Goal: Information Seeking & Learning: Learn about a topic

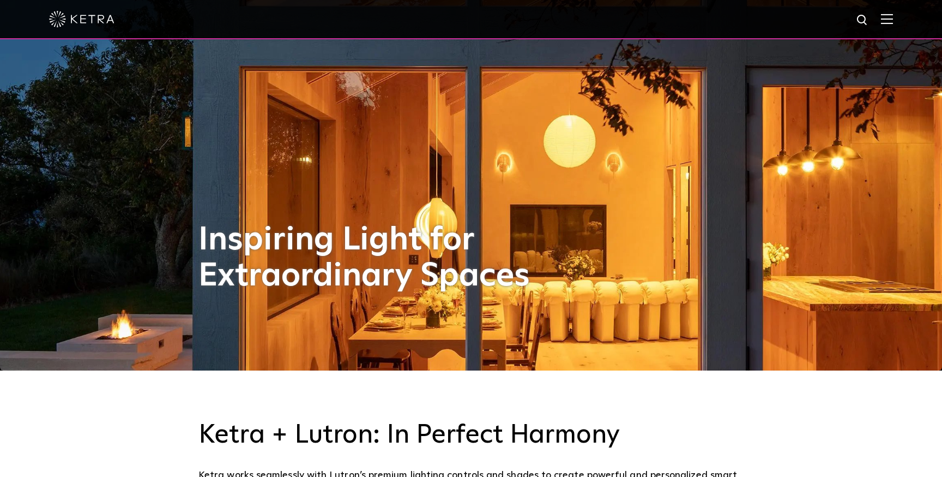
click at [896, 30] on div at bounding box center [471, 19] width 942 height 39
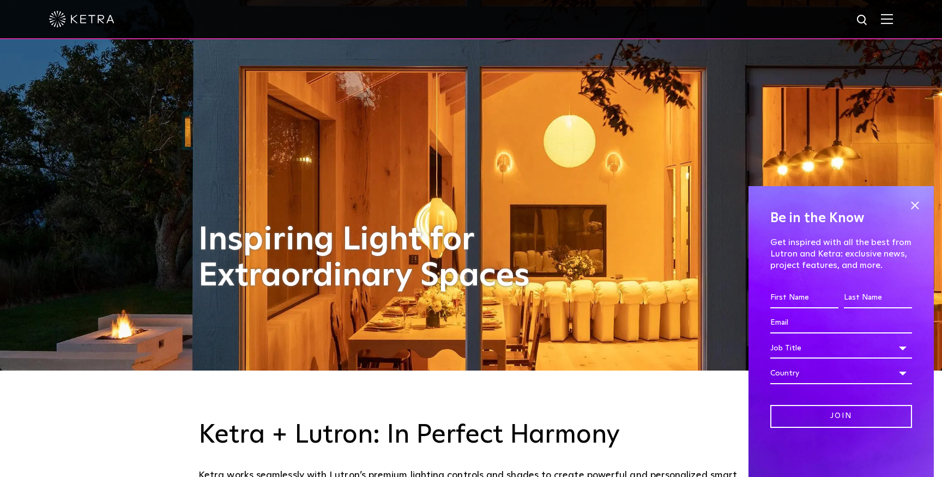
click at [891, 22] on img at bounding box center [887, 19] width 12 height 10
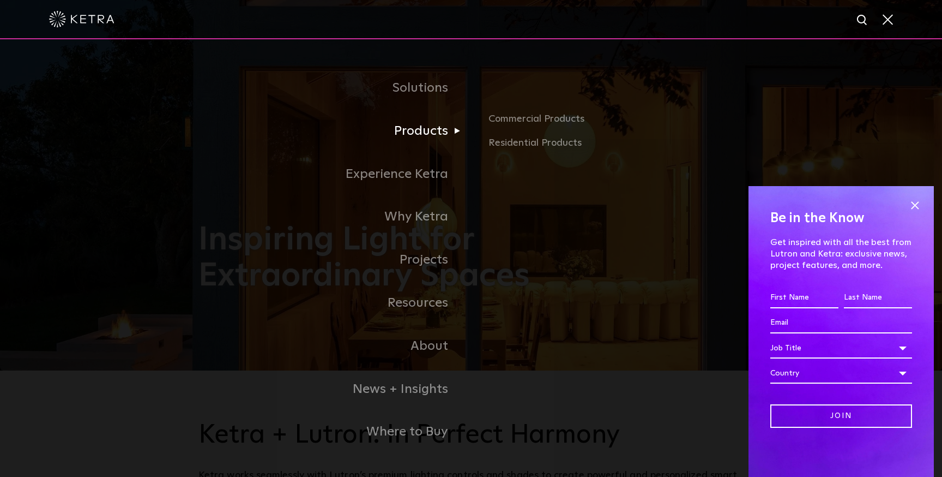
click at [406, 130] on link "Products" at bounding box center [334, 131] width 273 height 43
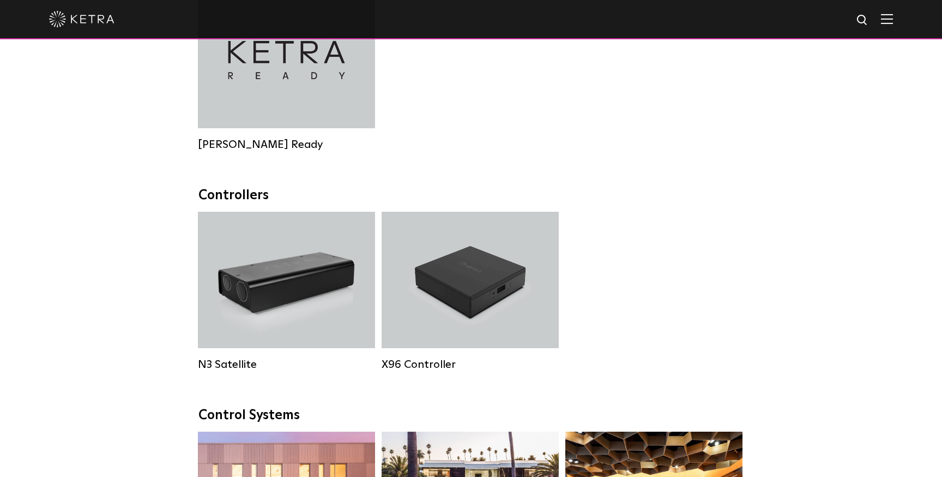
scroll to position [1284, 0]
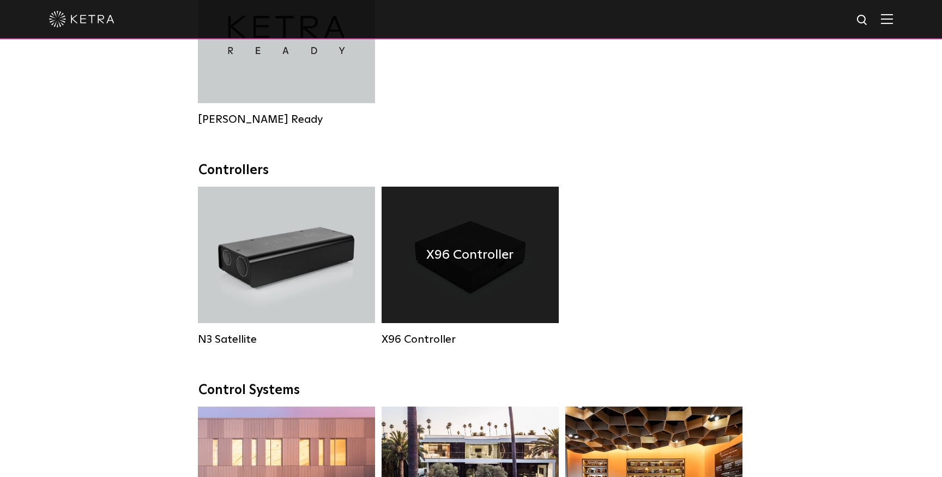
click at [494, 200] on div "X96 Controller" at bounding box center [470, 254] width 177 height 136
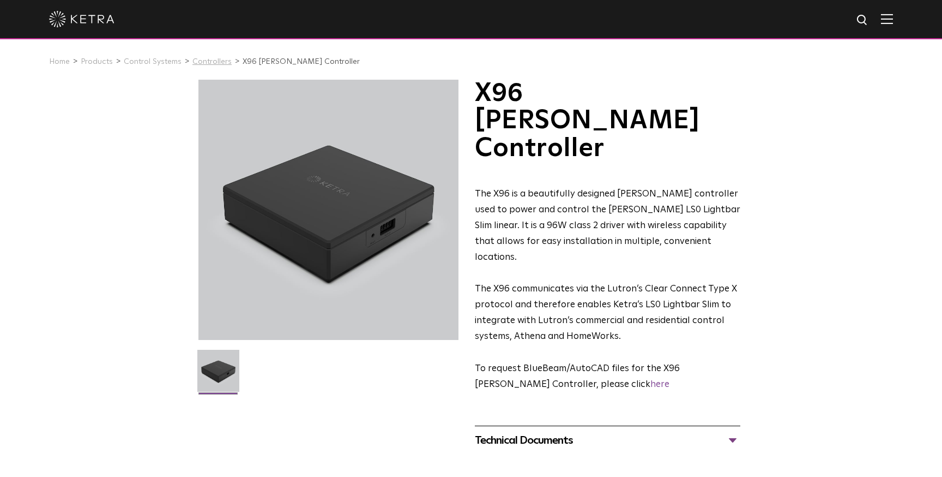
click at [211, 59] on link "Controllers" at bounding box center [211, 62] width 39 height 8
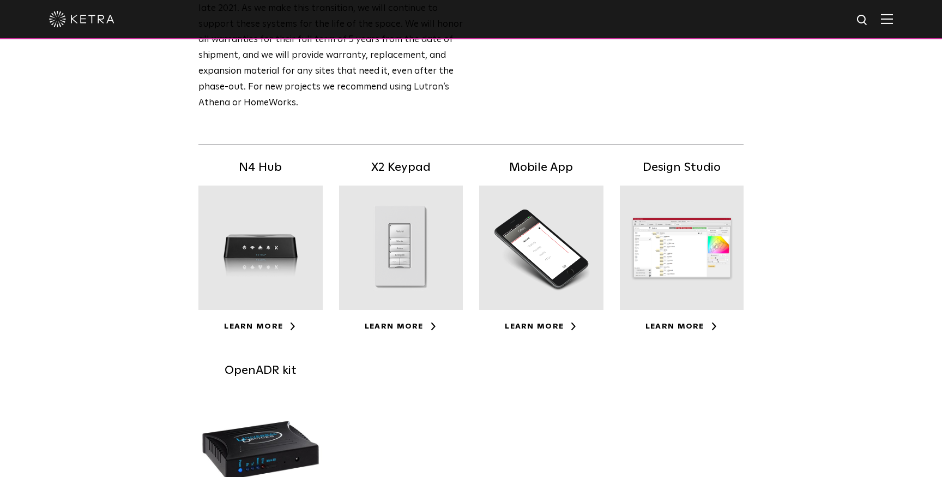
scroll to position [181, 0]
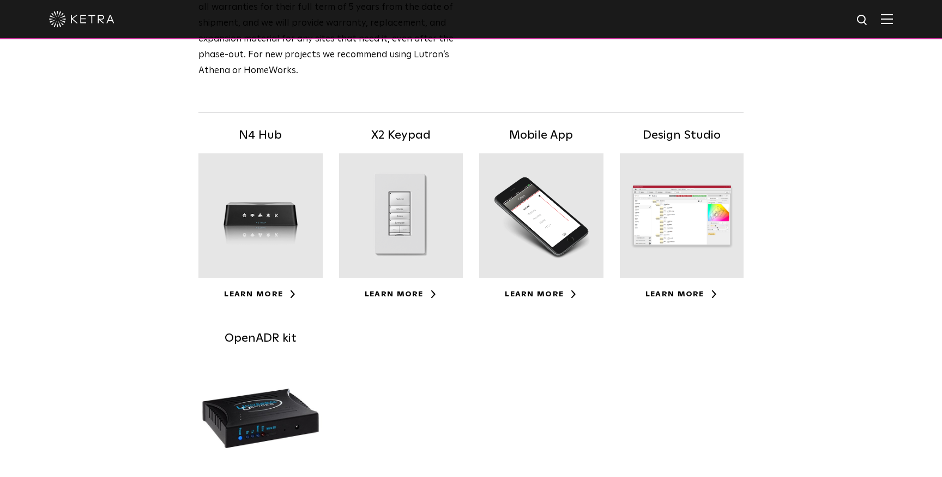
click at [408, 197] on div at bounding box center [401, 215] width 124 height 124
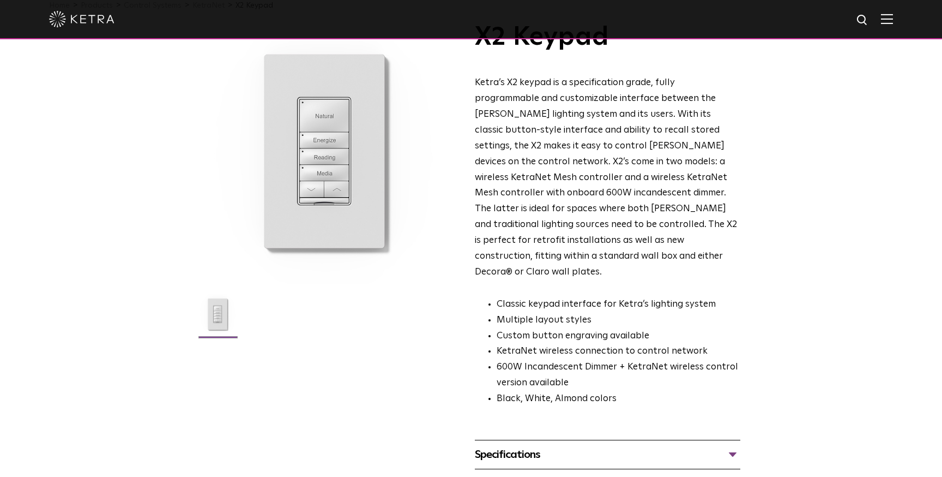
scroll to position [59, 0]
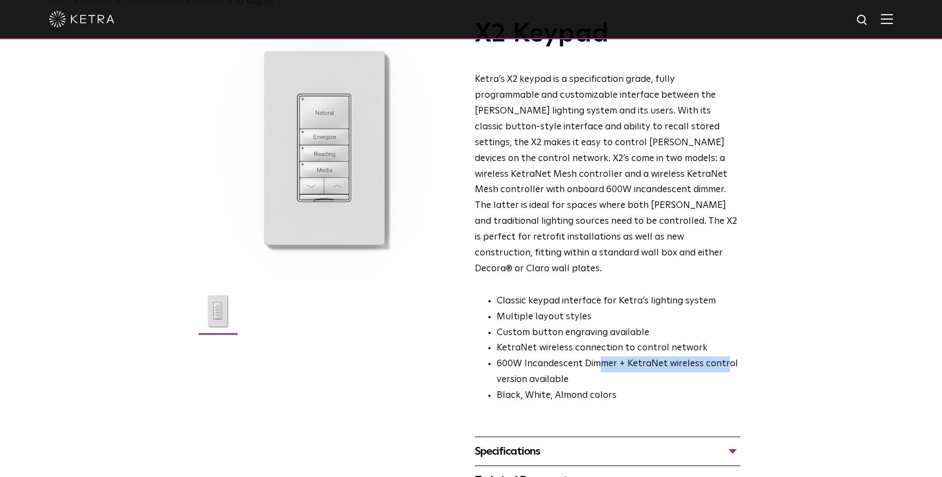
drag, startPoint x: 597, startPoint y: 332, endPoint x: 727, endPoint y: 335, distance: 129.8
click at [727, 356] on li "600W Incandescent Dimmer + KetraNet wireless control version available" at bounding box center [619, 372] width 244 height 32
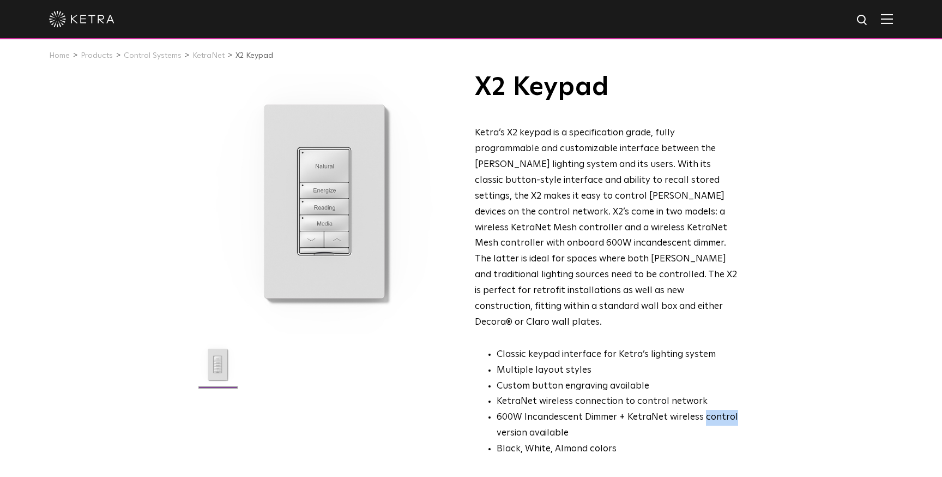
scroll to position [3, 0]
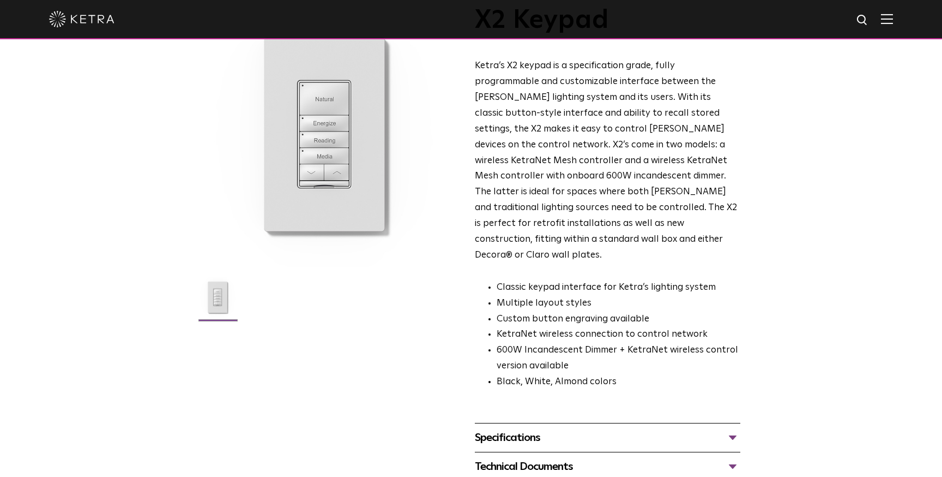
click at [341, 118] on div at bounding box center [328, 137] width 260 height 260
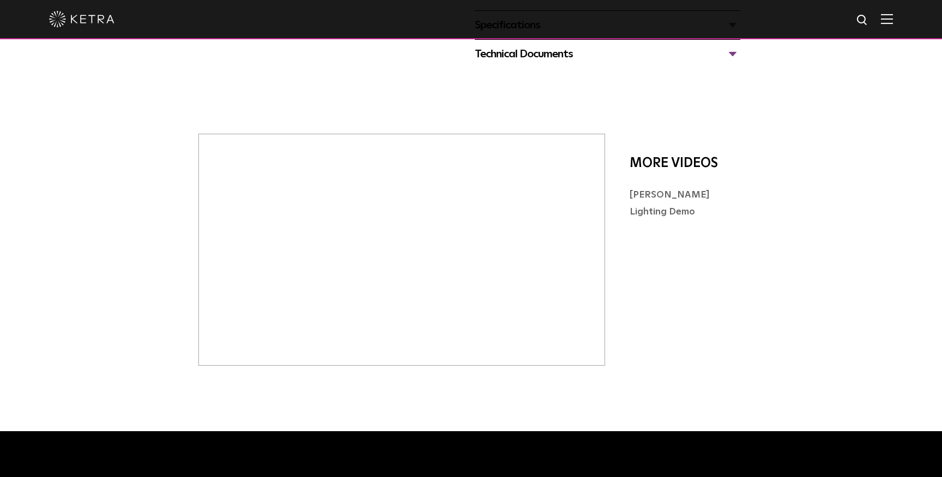
scroll to position [0, 0]
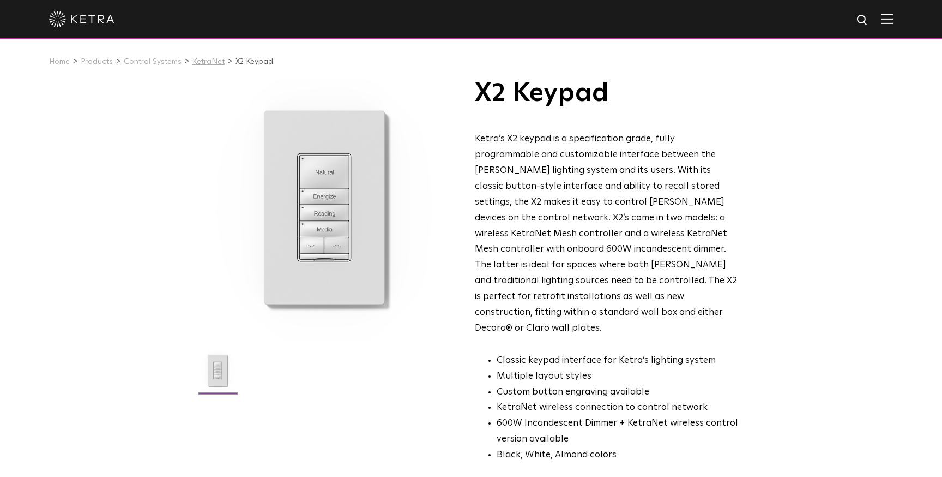
click at [200, 61] on link "KetraNet" at bounding box center [208, 62] width 32 height 8
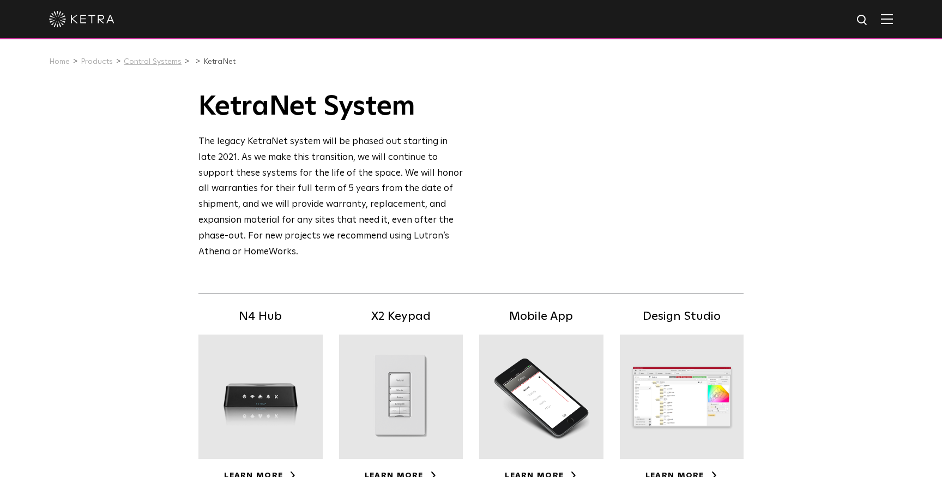
click at [151, 61] on link "Control Systems" at bounding box center [153, 62] width 58 height 8
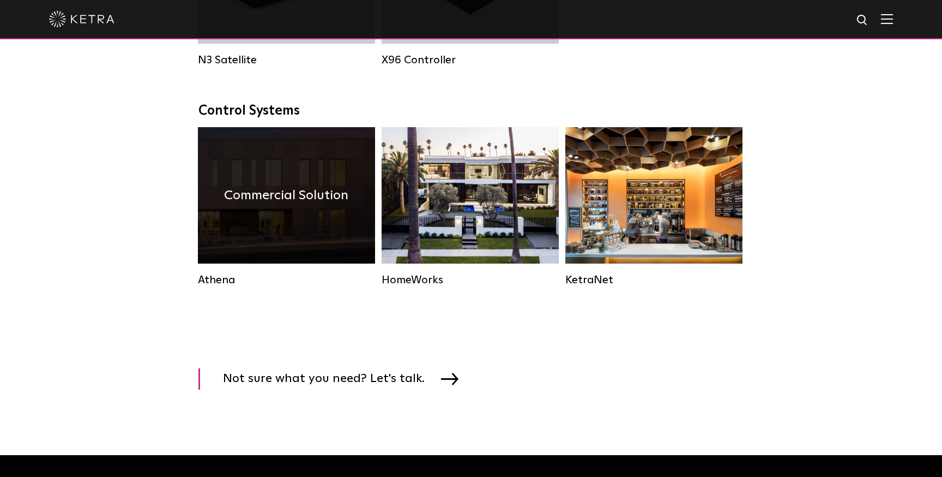
scroll to position [1891, 0]
